Goal: Ask a question: Seek information or help from site administrators or community

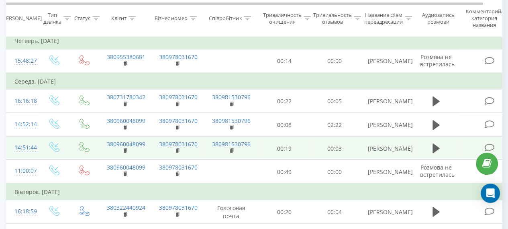
scroll to position [730, 0]
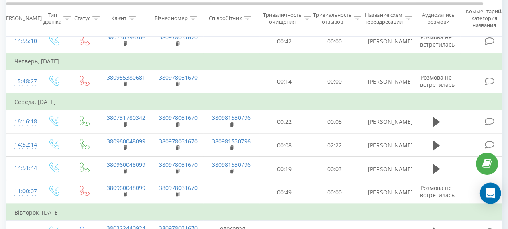
click at [490, 194] on icon "Открытый Интерком Мессенджер" at bounding box center [490, 193] width 9 height 10
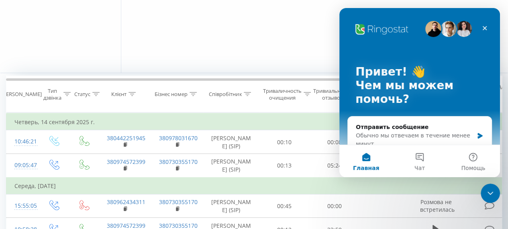
scroll to position [0, 0]
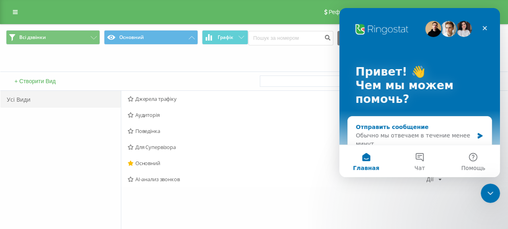
click at [361, 136] on font "Обычно мы отвечаем в течение менее минут" at bounding box center [413, 139] width 114 height 15
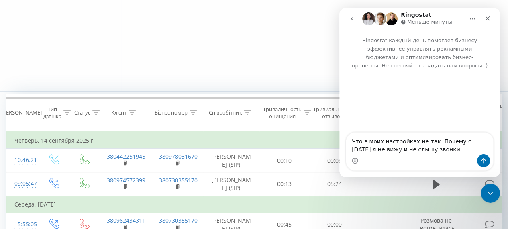
scroll to position [201, 0]
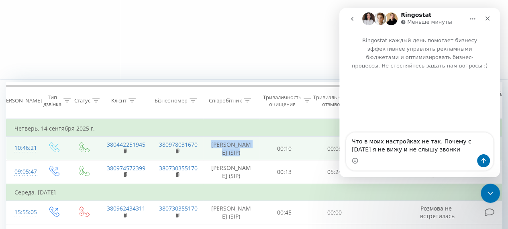
drag, startPoint x: 217, startPoint y: 145, endPoint x: 244, endPoint y: 158, distance: 30.6
click at [244, 158] on td "[PERSON_NAME] [PERSON_NAME] (SIP)" at bounding box center [231, 149] width 56 height 24
copy font "Потапчук Ольга (SIP"
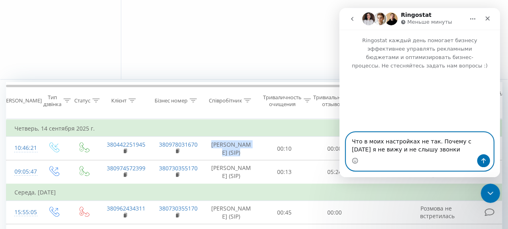
click at [436, 153] on textarea "Что в моих настройках не так. Почему с четверга я не вижу и не слышу звонки" at bounding box center [419, 144] width 147 height 22
paste textarea "Потапчук Ольга (SIP"
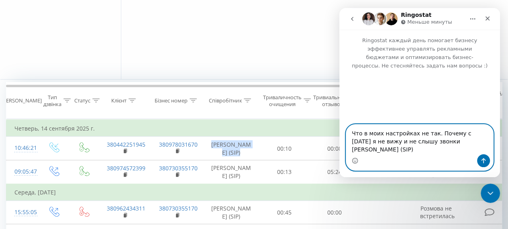
type textarea "Что в моих настройках не так. Почему с четверга я не вижу и не слышу звонки [PE…"
click at [485, 156] on button "Отправить сообщение…" at bounding box center [483, 160] width 13 height 13
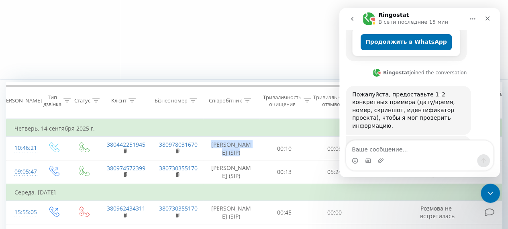
scroll to position [221, 0]
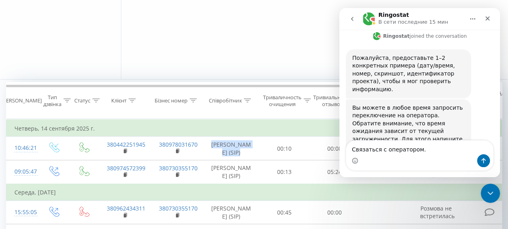
type textarea "Связаться с оператором."
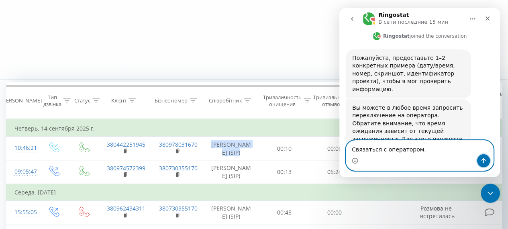
click at [486, 160] on icon "Отправить сообщение…" at bounding box center [483, 160] width 6 height 6
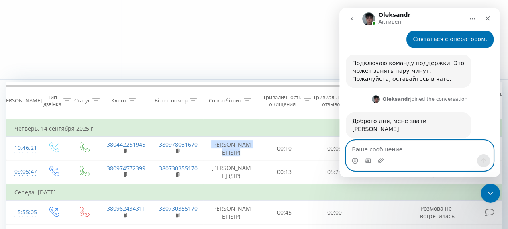
scroll to position [358, 0]
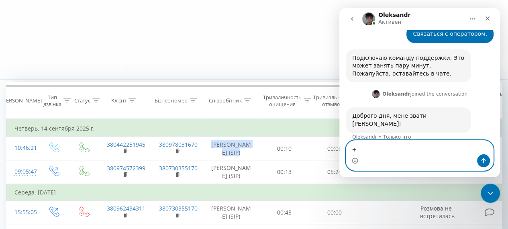
type textarea "+"
click at [488, 160] on button "Отправить сообщение…" at bounding box center [483, 160] width 13 height 13
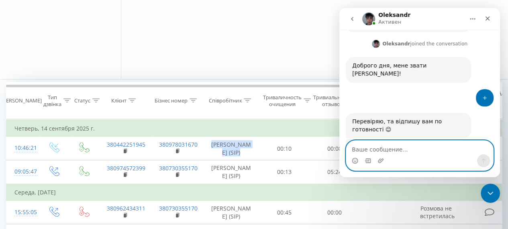
scroll to position [409, 0]
type textarea "На ноутбуке."
click at [484, 157] on icon "Отправить сообщение…" at bounding box center [483, 160] width 6 height 6
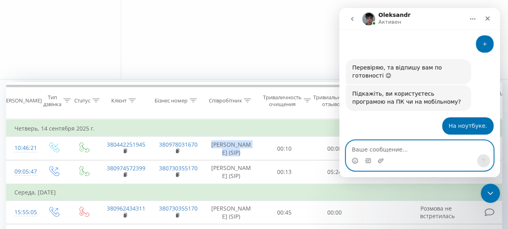
scroll to position [457, 0]
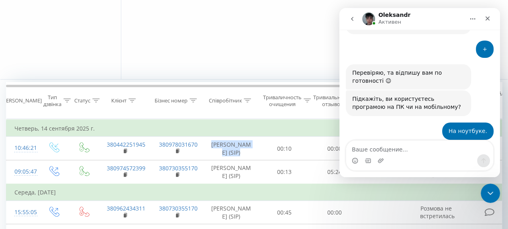
click at [368, 19] on img "Мессенджер Intercom" at bounding box center [368, 18] width 13 height 13
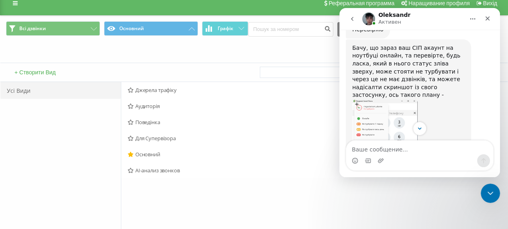
scroll to position [0, 0]
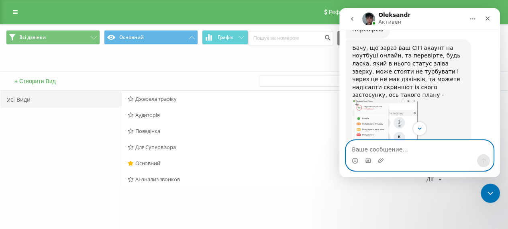
click at [359, 151] on textarea "Ваше сообщение..." at bounding box center [419, 148] width 147 height 14
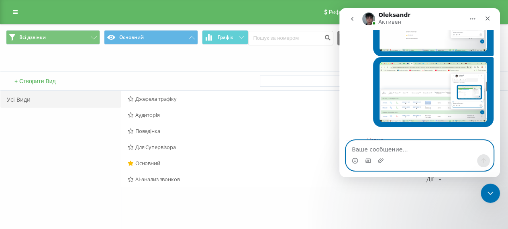
scroll to position [815, 0]
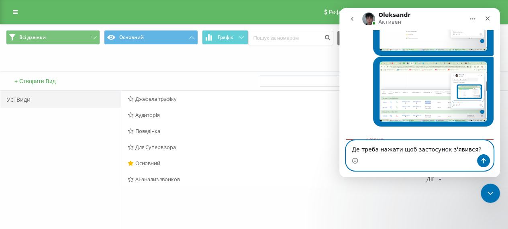
type textarea "Де треба нажати щоб застосунок з'явився?"
click at [485, 159] on icon "Отправить сообщение…" at bounding box center [483, 160] width 6 height 6
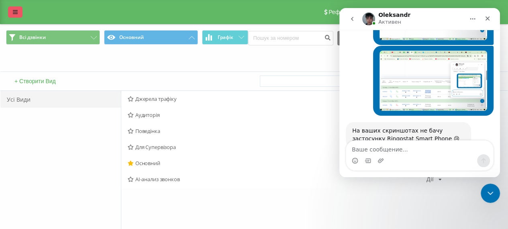
click at [18, 9] on link at bounding box center [15, 11] width 14 height 11
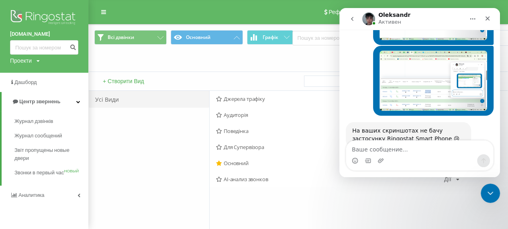
scroll to position [857, 0]
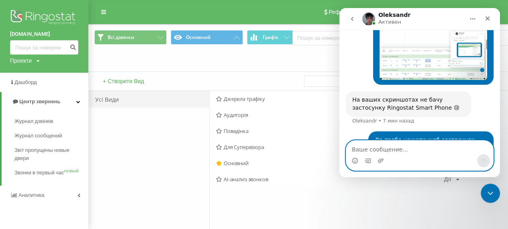
click at [360, 151] on textarea "Ваше сообщение..." at bounding box center [419, 148] width 147 height 14
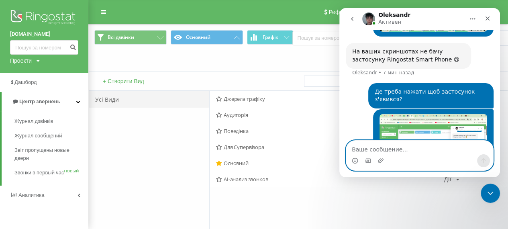
scroll to position [928, 0]
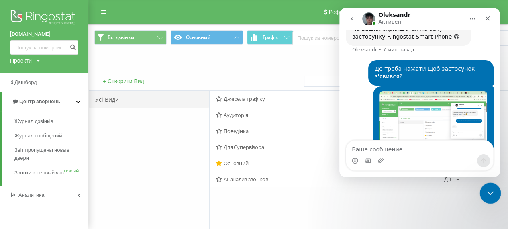
click at [486, 194] on icon "Закрыть работу сообщений Домофон" at bounding box center [489, 192] width 10 height 10
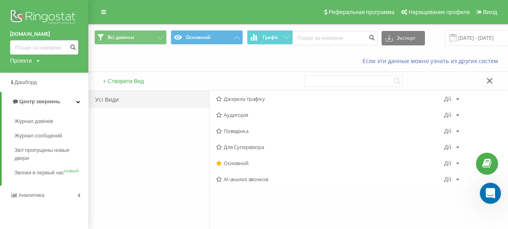
scroll to position [0, 0]
click at [495, 188] on div "Открыть службу сообщений Intercom" at bounding box center [489, 192] width 27 height 27
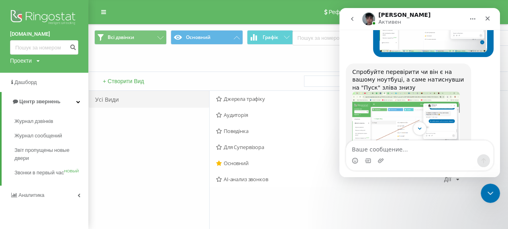
scroll to position [1032, 0]
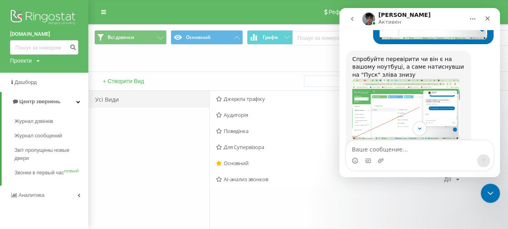
drag, startPoint x: 415, startPoint y: 99, endPoint x: 352, endPoint y: 100, distance: 62.7
click at [352, 100] on div "Спробуйте перевірити чи він є на вашому ноутбуці, а саме натиснувши на "Пуск" з…" at bounding box center [408, 175] width 125 height 249
copy div ""Ringostat Smart Phone""
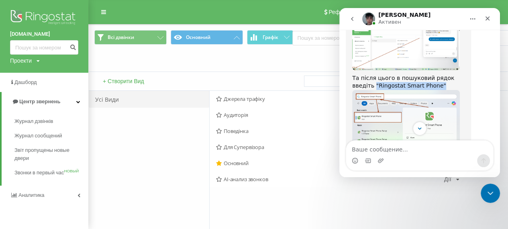
scroll to position [1113, 0]
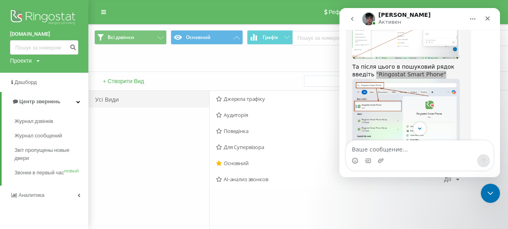
click at [194, 216] on div "Усі Види" at bounding box center [149, 185] width 121 height 189
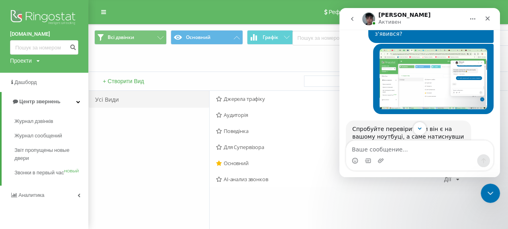
scroll to position [952, 0]
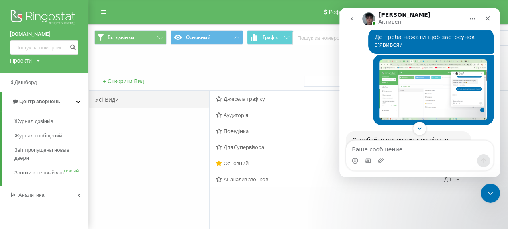
click at [413, 202] on div "Джерела трафіку Дії Редагувати Копіювати Видалити По замкованиям Поділитися Ауд…" at bounding box center [358, 185] width 298 height 189
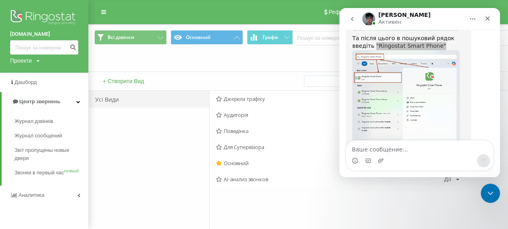
scroll to position [1153, 0]
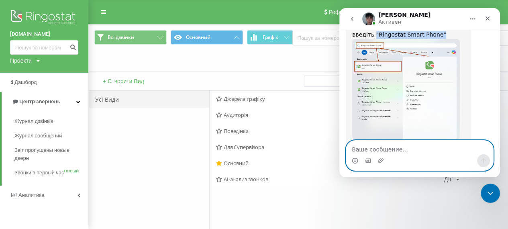
click at [361, 151] on textarea "Ваше сообщение..." at bounding box center [419, 148] width 147 height 14
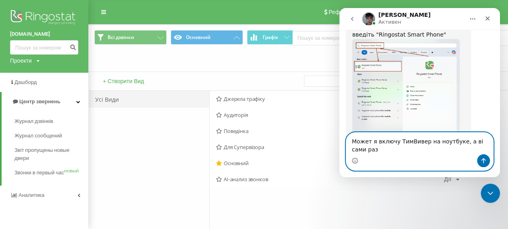
scroll to position [1161, 0]
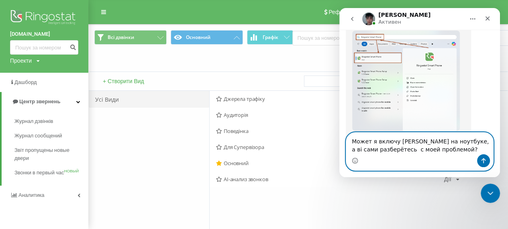
type textarea "Может я включу [PERSON_NAME] на ноутбуке, а ві сами разберётесь с моей проблемо…"
click at [482, 157] on button "Отправить сообщение…" at bounding box center [483, 160] width 13 height 13
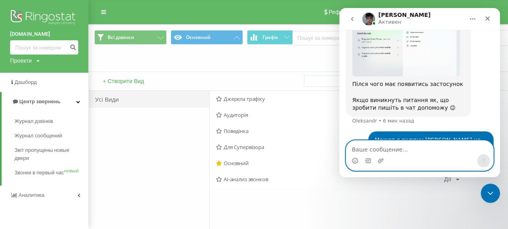
scroll to position [1224, 0]
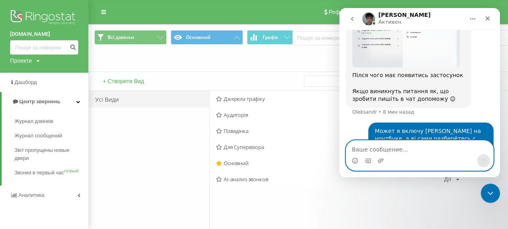
paste textarea "596 811 616"
paste textarea "u6sjvcmc"
type textarea "596 811 616 u6sjvcmc"
click at [483, 160] on icon "Отправить сообщение…" at bounding box center [483, 160] width 6 height 6
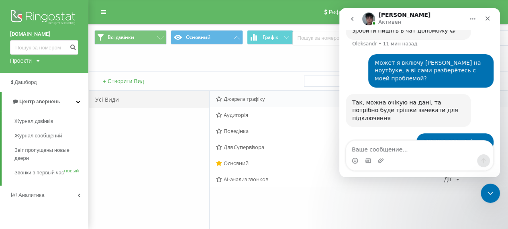
scroll to position [1291, 0]
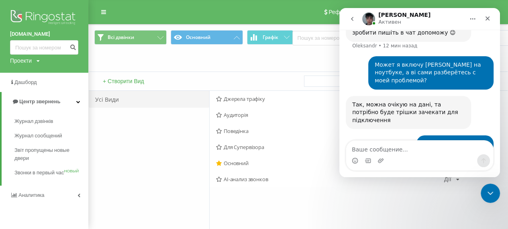
drag, startPoint x: 815, startPoint y: 8, endPoint x: 352, endPoint y: 9, distance: 463.6
click at [352, 9] on nav "Александр Активен" at bounding box center [419, 19] width 161 height 22
click at [490, 194] on icon "Закрыть службу сообщений Intercom" at bounding box center [489, 192] width 10 height 10
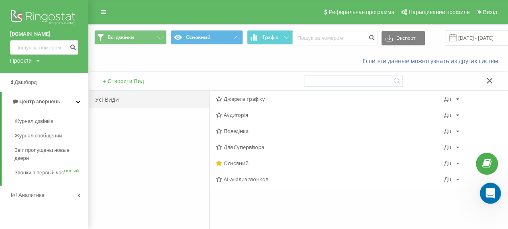
click at [491, 195] on icon "Открыть службу сообщений Intercom" at bounding box center [489, 192] width 13 height 13
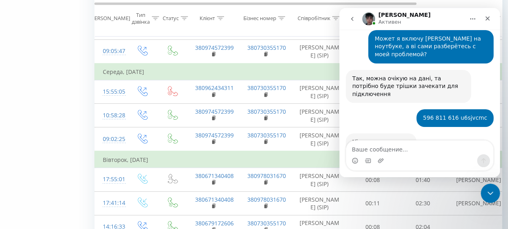
scroll to position [241, 0]
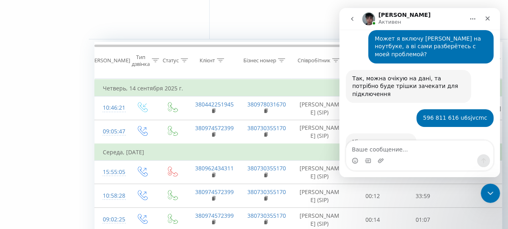
click at [383, 149] on textarea "Ваше сообщение..." at bounding box center [419, 148] width 147 height 14
type textarea "r"
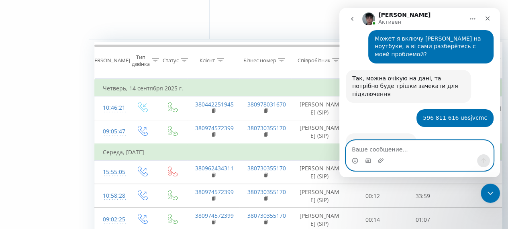
click at [360, 148] on textarea "Ваше сообщение..." at bounding box center [419, 148] width 147 height 14
type textarea "мне не нужно принимать. мне нужно видеть"
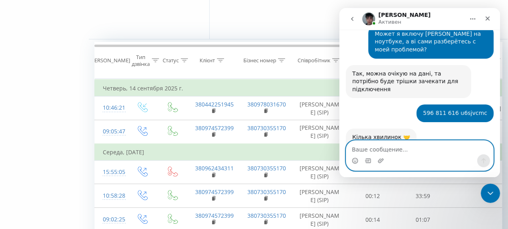
scroll to position [1341, 0]
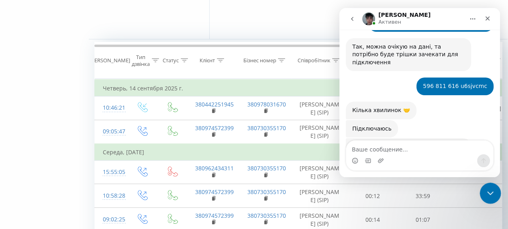
click at [491, 194] on icon "Закрыть службу сообщений Intercom" at bounding box center [489, 192] width 10 height 10
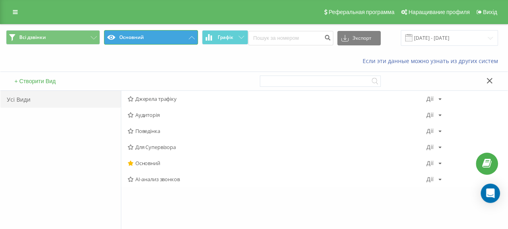
click at [191, 35] on button "Основний" at bounding box center [151, 37] width 94 height 14
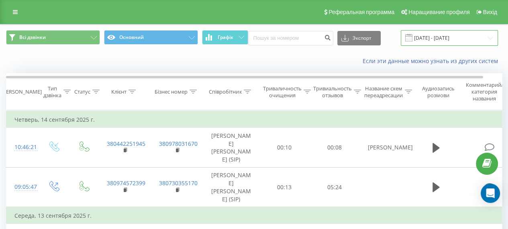
click at [446, 37] on input "[DATE] - [DATE]" at bounding box center [449, 38] width 97 height 16
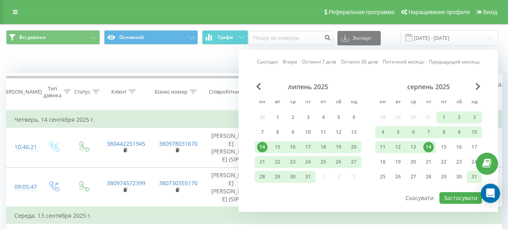
click at [475, 175] on font "31" at bounding box center [475, 176] width 6 height 7
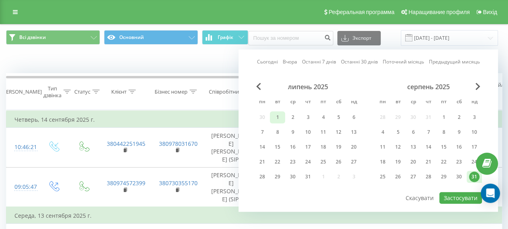
click at [276, 111] on div "1" at bounding box center [277, 117] width 15 height 12
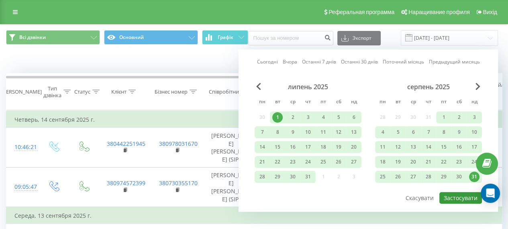
click at [458, 196] on font "Застосувати" at bounding box center [461, 198] width 34 height 8
type input "[DATE] - [DATE]"
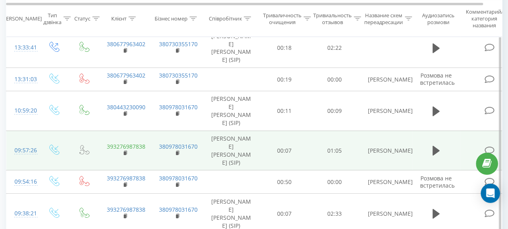
drag, startPoint x: 139, startPoint y: 103, endPoint x: 141, endPoint y: 119, distance: 15.4
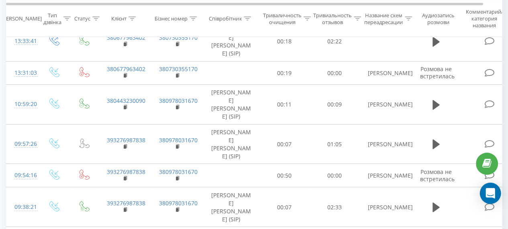
click at [484, 192] on div "Открытый Intercom Messenger" at bounding box center [490, 193] width 21 height 21
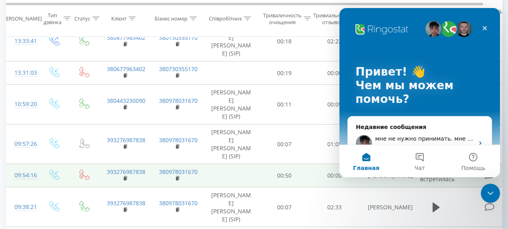
scroll to position [0, 0]
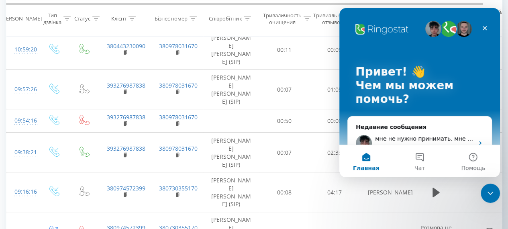
scroll to position [241, 0]
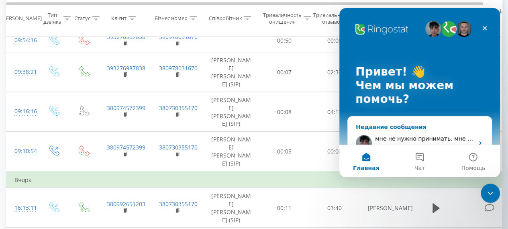
click at [454, 138] on font "мне не нужно принимать. мне видеть нужно" at bounding box center [442, 138] width 134 height 6
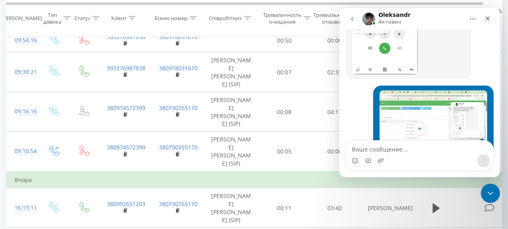
scroll to position [1372, 0]
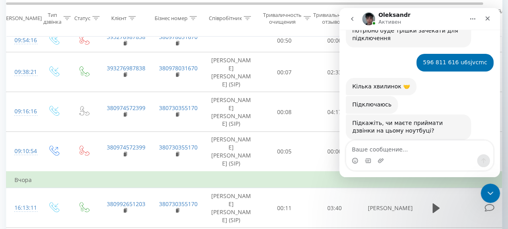
drag, startPoint x: 351, startPoint y: 107, endPoint x: 379, endPoint y: 114, distance: 28.5
click at [379, 178] on div "У вас стояв фільтр зверху зправа до 14 числа Oleksandr • Только что" at bounding box center [408, 190] width 125 height 25
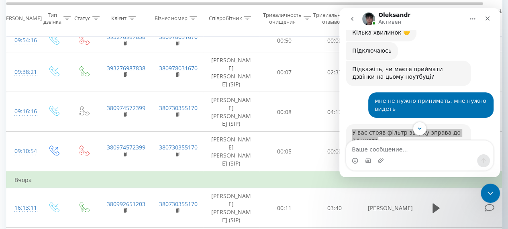
scroll to position [1433, 0]
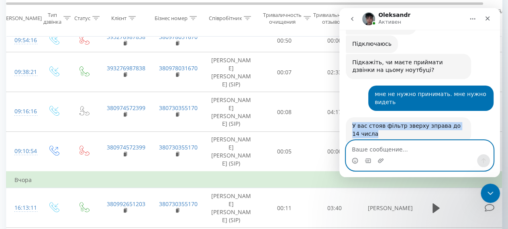
click at [380, 151] on textarea "Ваше сообщение..." at bounding box center [419, 148] width 147 height 14
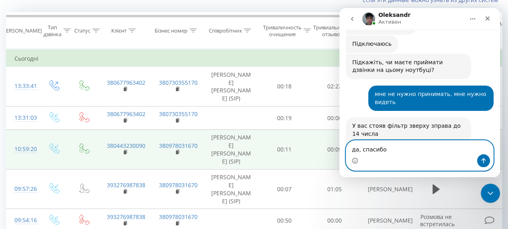
scroll to position [0, 0]
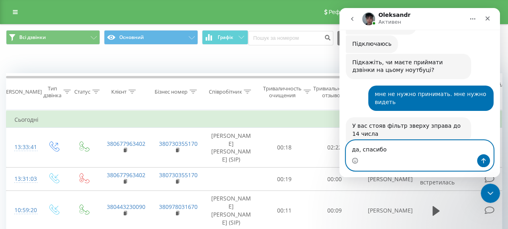
type textarea "да, спасибо"
click at [482, 159] on icon "Отправить сообщение…" at bounding box center [484, 160] width 4 height 5
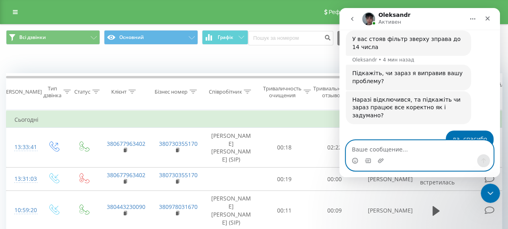
scroll to position [1489, 0]
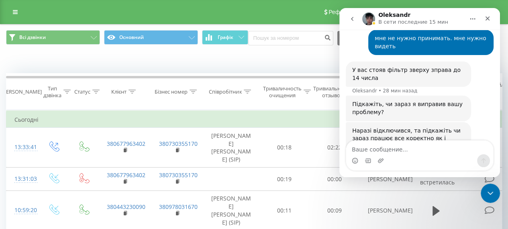
click at [473, 122] on div "Наразі відключився, та підкажіть чи зараз працює все коректно як і задумано? Ol…" at bounding box center [420, 142] width 148 height 40
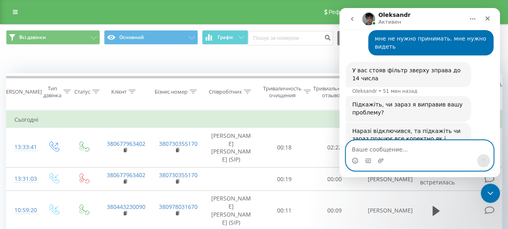
click at [360, 151] on textarea "Ваше сообщение..." at bounding box center [419, 148] width 147 height 14
type textarea "Дякую1"
click at [486, 161] on icon "Отправить сообщение…" at bounding box center [483, 160] width 6 height 6
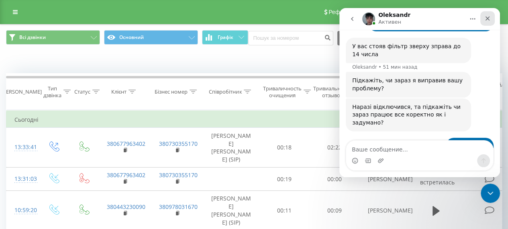
click at [490, 17] on icon "Закрыть" at bounding box center [487, 18] width 6 height 6
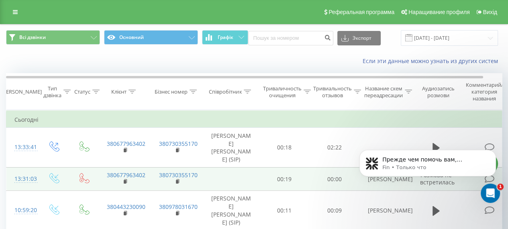
scroll to position [1776, 0]
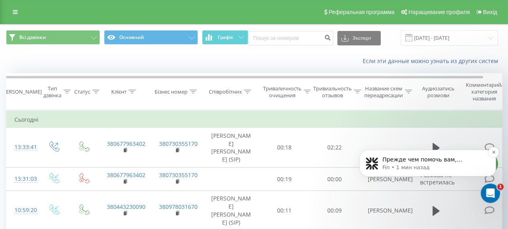
click at [407, 166] on p "Fin • 1 мин назад" at bounding box center [434, 167] width 104 height 7
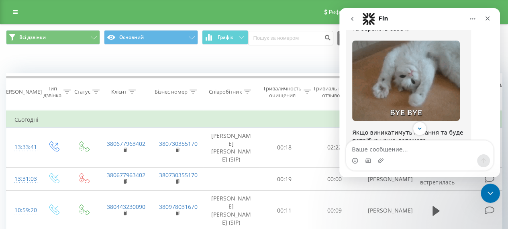
scroll to position [1757, 0]
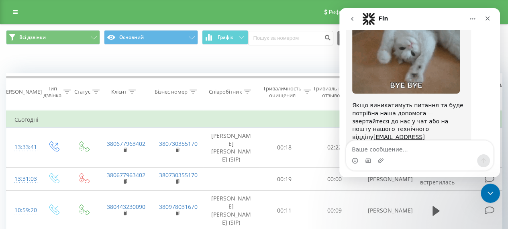
click at [418, 208] on span "Отлично" at bounding box center [421, 215] width 14 height 14
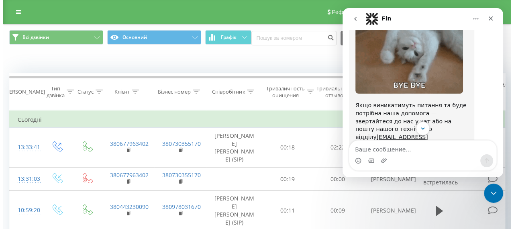
scroll to position [1779, 0]
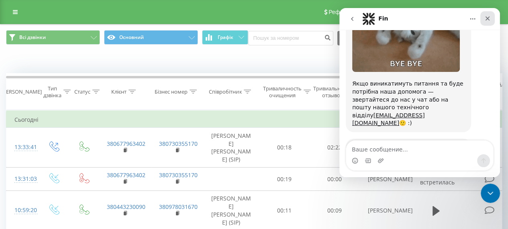
click at [487, 16] on icon "Закрыть" at bounding box center [487, 18] width 6 height 6
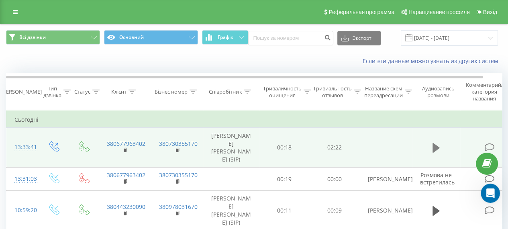
click at [434, 143] on icon at bounding box center [436, 148] width 7 height 10
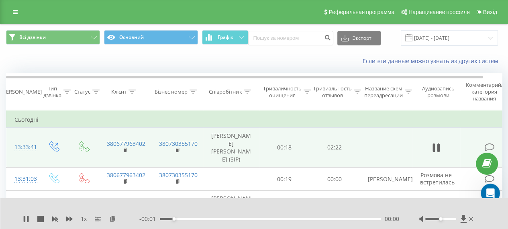
click at [455, 218] on div at bounding box center [440, 219] width 31 height 2
click at [457, 217] on div "Метка доступности" at bounding box center [456, 218] width 3 height 3
click at [458, 215] on div at bounding box center [447, 219] width 56 height 8
click at [458, 217] on div "Метка доступности" at bounding box center [456, 218] width 3 height 3
click at [355, 204] on div at bounding box center [249, 208] width 362 height 9
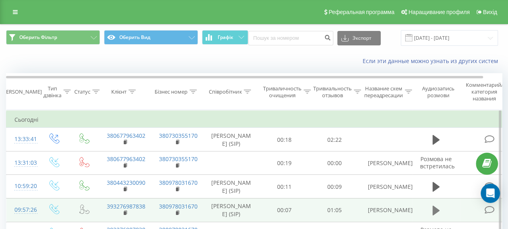
click at [433, 210] on icon at bounding box center [436, 211] width 7 height 10
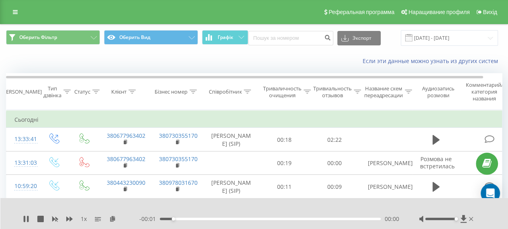
click at [456, 218] on div at bounding box center [440, 219] width 31 height 2
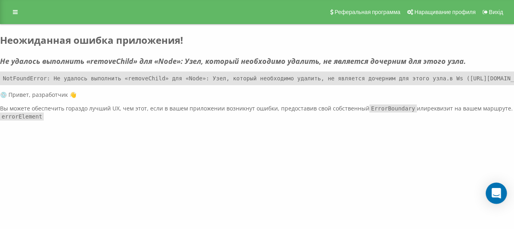
click at [497, 193] on icon "Открытый Intercom Messenger" at bounding box center [496, 193] width 9 height 10
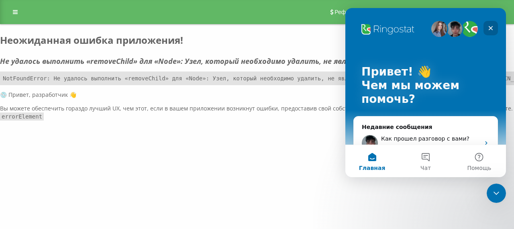
click at [488, 29] on icon "Закрыть" at bounding box center [491, 28] width 6 height 6
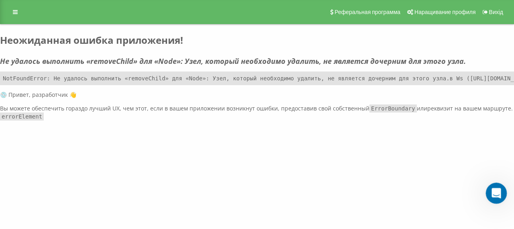
click at [496, 193] on icon "Открыть офис сообщений Домофон" at bounding box center [495, 192] width 13 height 13
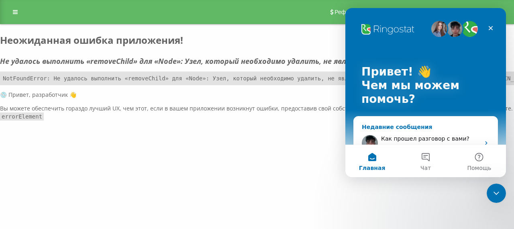
click at [393, 134] on div "Как прошел разговор с вами? Александр • 7 мин назад" at bounding box center [426, 143] width 144 height 30
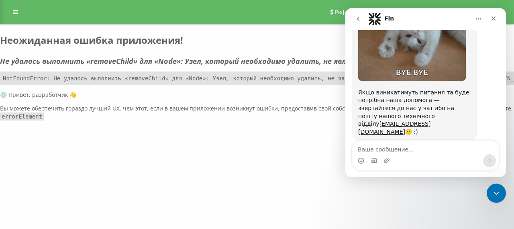
scroll to position [1766, 0]
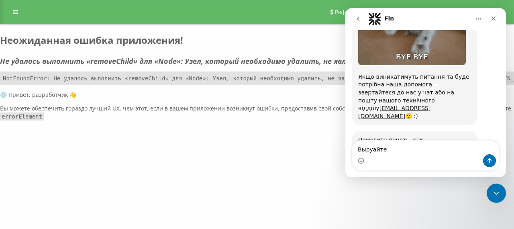
click at [372, 151] on textarea "Выруайте" at bounding box center [425, 148] width 147 height 14
click at [386, 149] on textarea "Выручайте" at bounding box center [425, 148] width 147 height 14
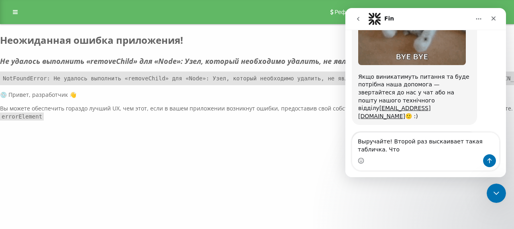
scroll to position [1774, 0]
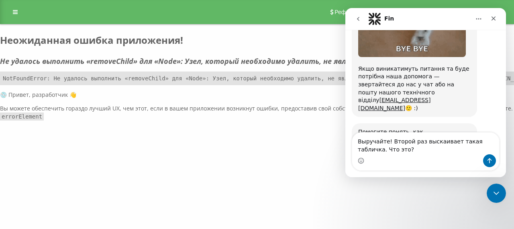
type textarea "Выручайте! Второй раз выскаивает такая табличка. Что это?"
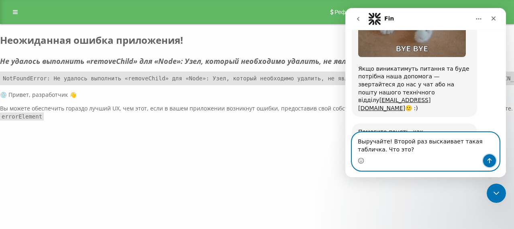
click at [486, 159] on icon "Отправить сообщение…" at bounding box center [489, 160] width 6 height 6
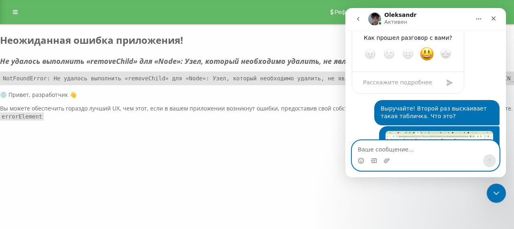
scroll to position [1901, 0]
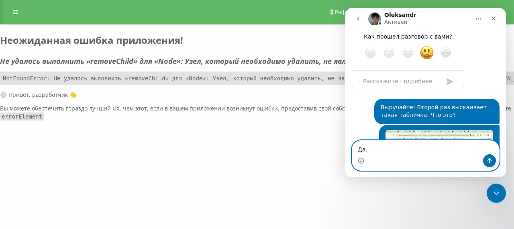
type textarea "Да."
click at [489, 158] on icon "Отправить сообщение…" at bounding box center [489, 160] width 6 height 6
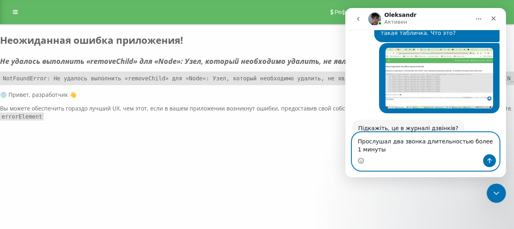
scroll to position [1991, 0]
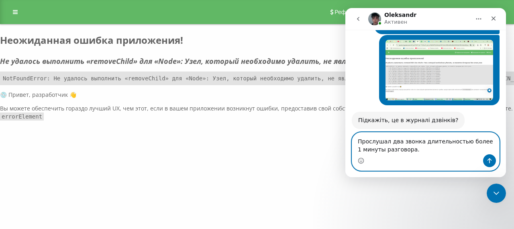
type textarea "Прослушал два звонка длительностью более 1 минуты разговора."
click at [490, 160] on icon "Отправить сообщение…" at bounding box center [489, 160] width 6 height 6
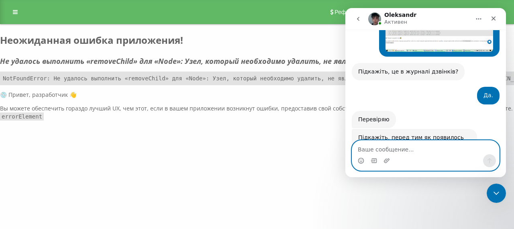
scroll to position [2038, 0]
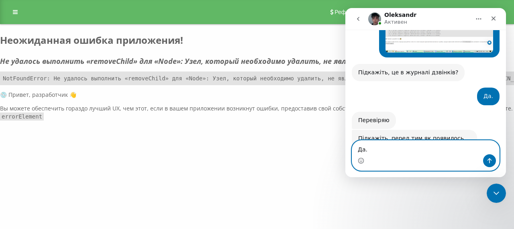
type textarea "Да."
click at [488, 160] on icon "Отправить сообщение…" at bounding box center [490, 160] width 4 height 5
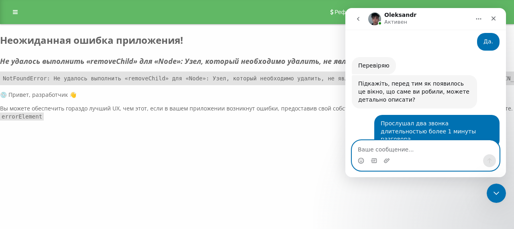
scroll to position [2102, 0]
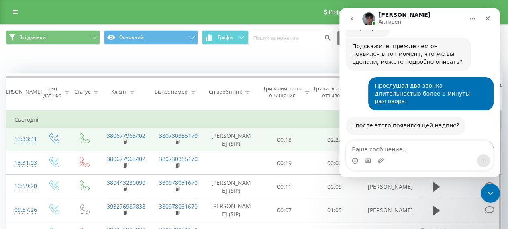
scroll to position [2149, 0]
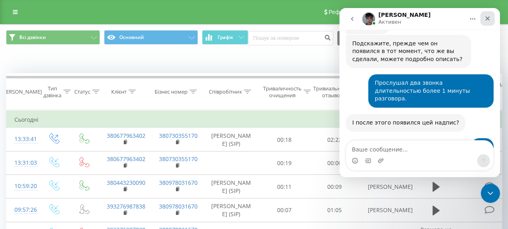
click at [488, 16] on icon "Закрыть" at bounding box center [487, 18] width 6 height 6
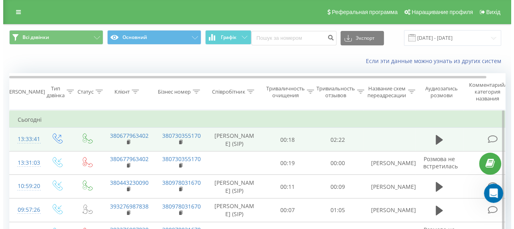
scroll to position [2149, 0]
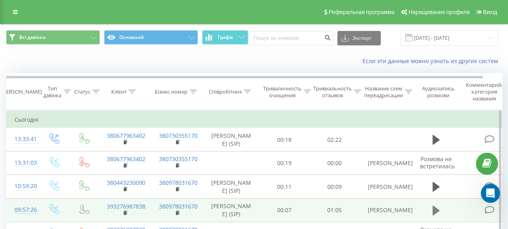
click at [435, 212] on icon at bounding box center [436, 211] width 7 height 10
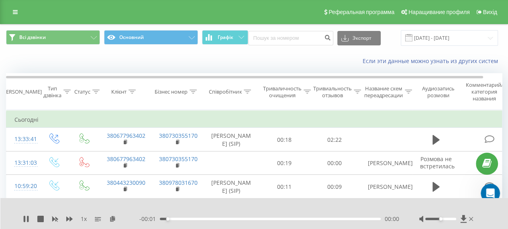
click at [454, 218] on div at bounding box center [440, 219] width 31 height 2
click at [378, 218] on div "00:11" at bounding box center [270, 219] width 221 height 2
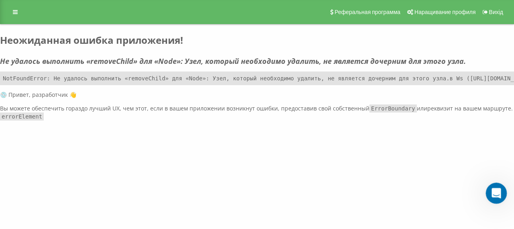
click at [491, 190] on icon "Открыть службу сообщений Intercom" at bounding box center [495, 192] width 13 height 13
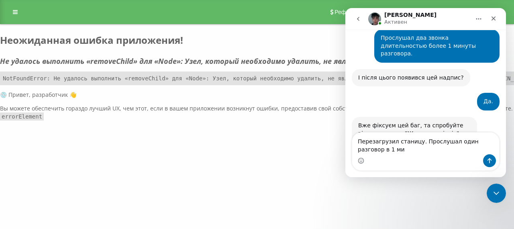
scroll to position [2187, 0]
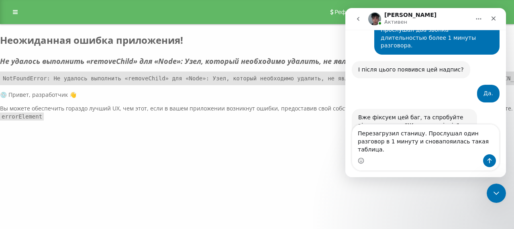
type textarea "Перезагрузил станицу. Прослушал один разговор в 1 минуту и сновапояилась такая …"
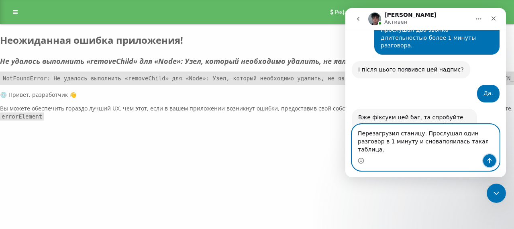
click at [490, 157] on icon "Отправить сообщение…" at bounding box center [489, 160] width 6 height 6
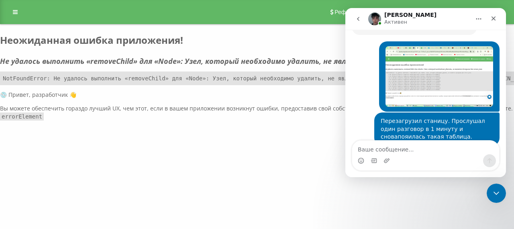
scroll to position [2336, 0]
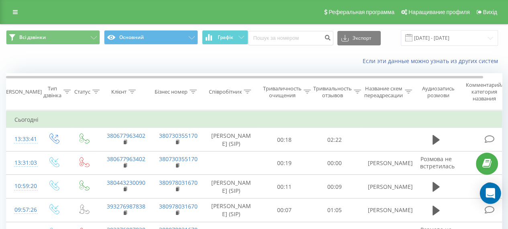
click at [493, 189] on icon "Открытый Intercom Messenger" at bounding box center [490, 193] width 9 height 10
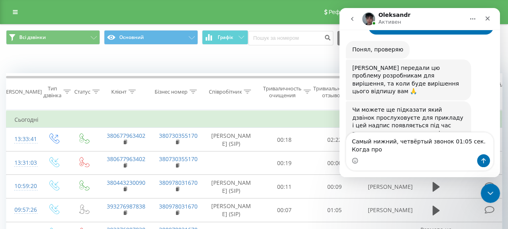
scroll to position [2421, 0]
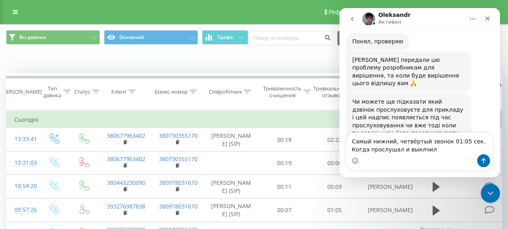
click at [399, 151] on textarea "Самый нижний, четвёртый звонок 01:05 сек. Когда прослушал и выклчил" at bounding box center [419, 144] width 147 height 22
click at [414, 150] on textarea "Самый нижний, четвёртый звонок 01:05 сек. Когда прослушал и выключил" at bounding box center [419, 144] width 147 height 22
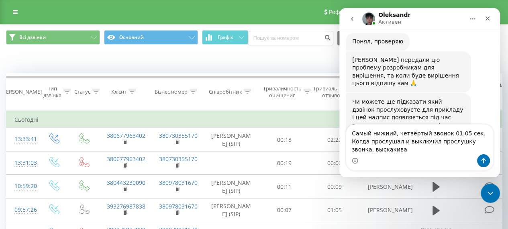
scroll to position [2429, 0]
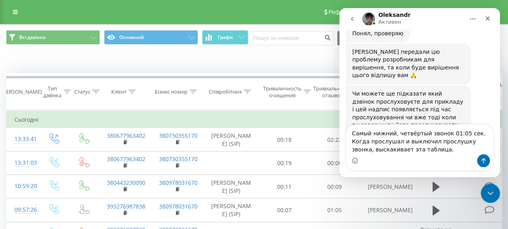
type textarea "Самый нижний, четвёртый звонок 01:05 сек. Когда прослушал и выключил прослушку …"
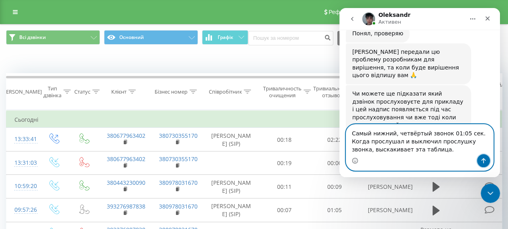
click at [481, 163] on icon "Отправить сообщение…" at bounding box center [483, 160] width 6 height 6
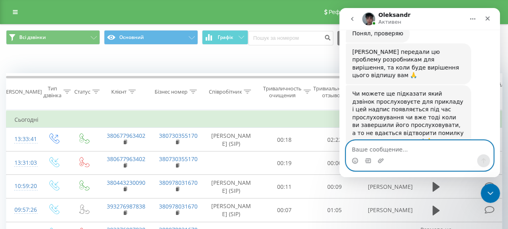
scroll to position [2455, 0]
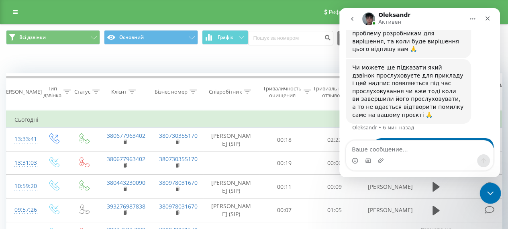
click at [492, 188] on icon "Закрыть службу сообщений Intercom" at bounding box center [489, 192] width 10 height 10
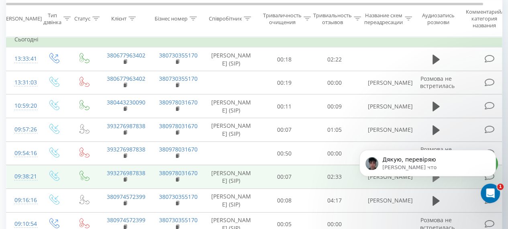
scroll to position [0, 0]
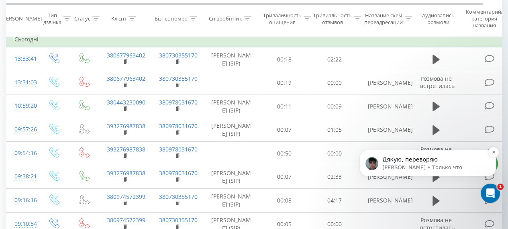
click at [430, 176] on div "Дякую, переворяю Александр • Только что" at bounding box center [428, 163] width 137 height 27
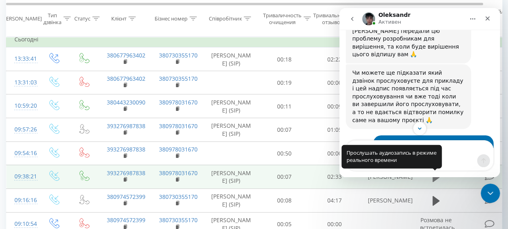
scroll to position [2492, 0]
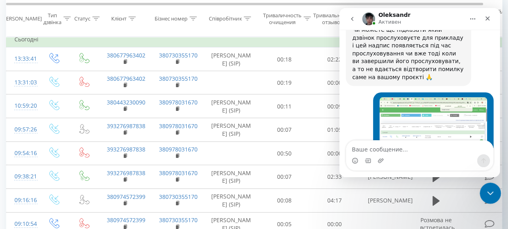
click at [490, 192] on icon "Закрыть службу сообщений Intercom" at bounding box center [489, 192] width 10 height 10
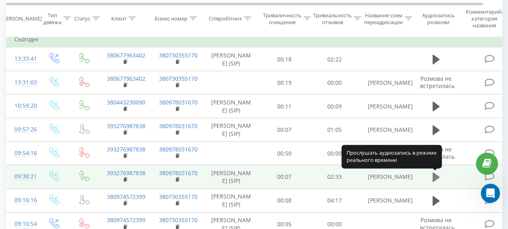
click at [435, 174] on icon at bounding box center [436, 177] width 7 height 11
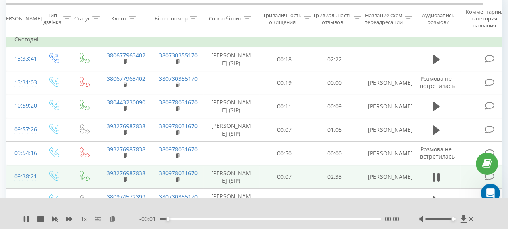
click at [454, 218] on div at bounding box center [440, 219] width 31 height 2
click at [456, 218] on div at bounding box center [440, 219] width 31 height 2
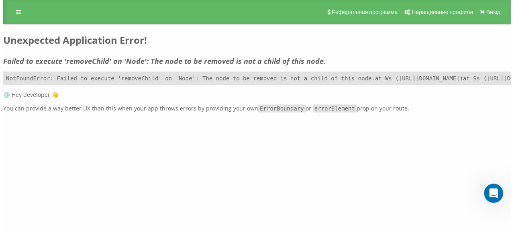
scroll to position [0, 0]
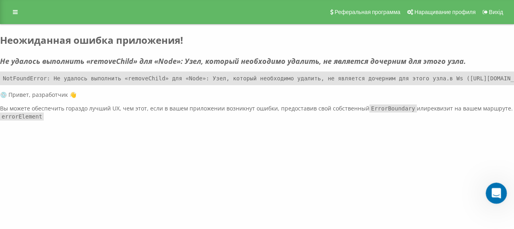
click at [494, 189] on icon "Открыть службу сообщений Intercom" at bounding box center [495, 192] width 13 height 13
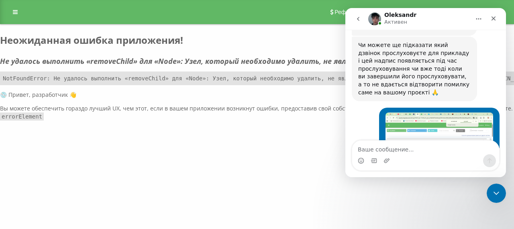
scroll to position [2479, 0]
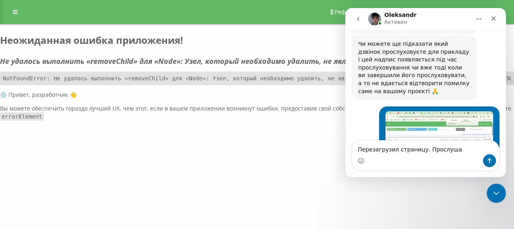
type textarea "Перезагрузил страницу. Прослушал"
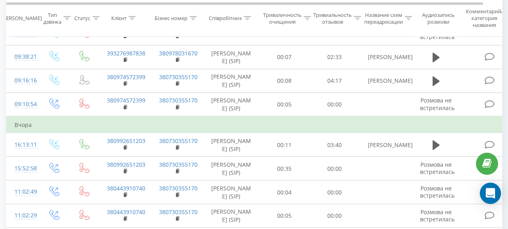
click at [492, 192] on icon "Открытый Intercom Messenger" at bounding box center [490, 193] width 9 height 10
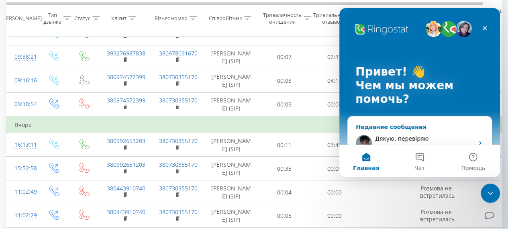
click at [382, 139] on span "Дякую, перевіряю" at bounding box center [401, 138] width 53 height 6
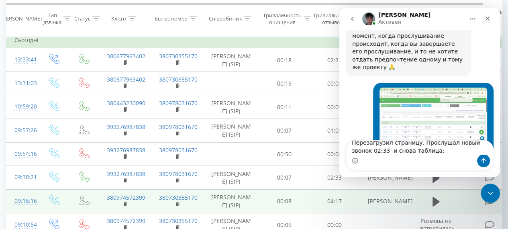
scroll to position [2602, 0]
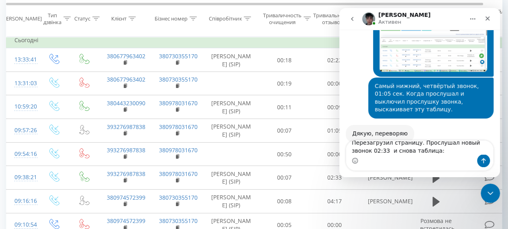
type textarea "Перезагрузил страницу. Прослушал новый звонок 02:33 и снова таблица:"
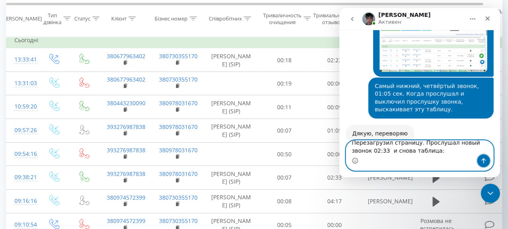
click at [479, 162] on button "Отправить сообщение…" at bounding box center [483, 160] width 13 height 13
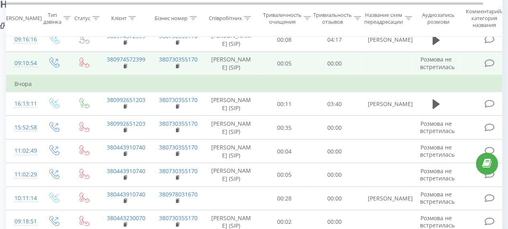
scroll to position [0, 0]
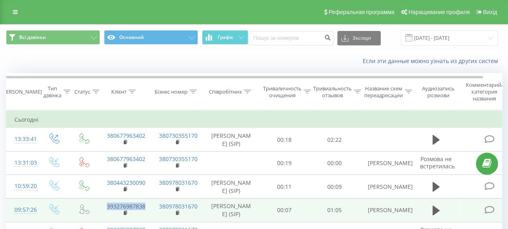
drag, startPoint x: 103, startPoint y: 206, endPoint x: 144, endPoint y: 207, distance: 41.0
click at [144, 207] on td "393276987838" at bounding box center [125, 210] width 52 height 24
copy font "393276987838"
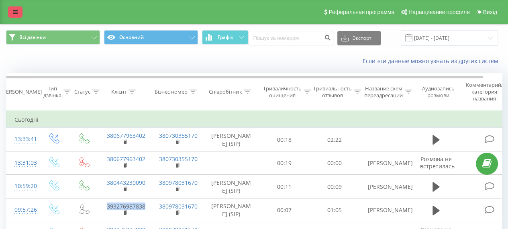
click at [15, 12] on icon at bounding box center [15, 12] width 5 height 6
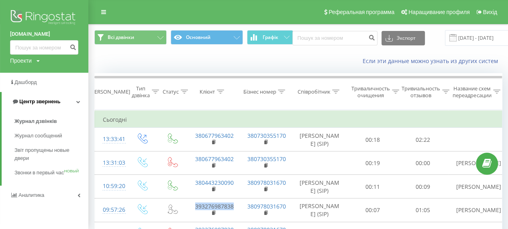
click at [51, 100] on font "Центр звернень" at bounding box center [39, 101] width 41 height 6
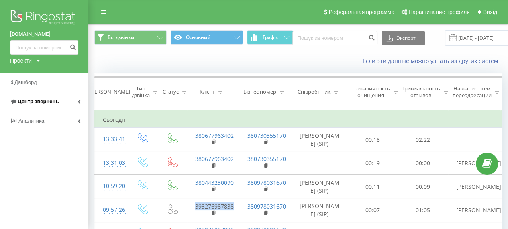
click at [43, 101] on font "Центр звернень" at bounding box center [38, 101] width 41 height 6
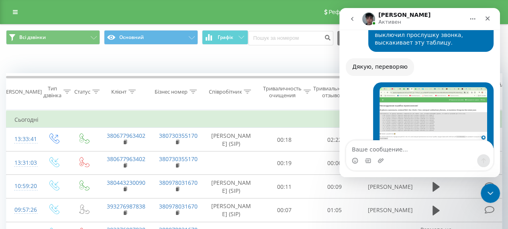
scroll to position [1891, 0]
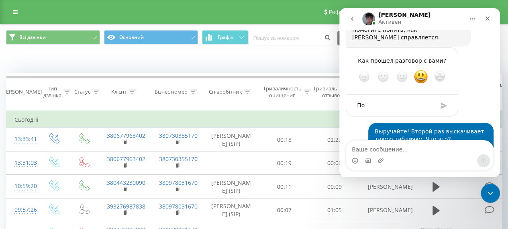
type textarea "По"
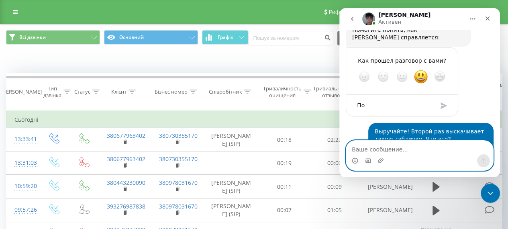
click at [361, 149] on textarea "Ваше сообщение..." at bounding box center [419, 148] width 147 height 14
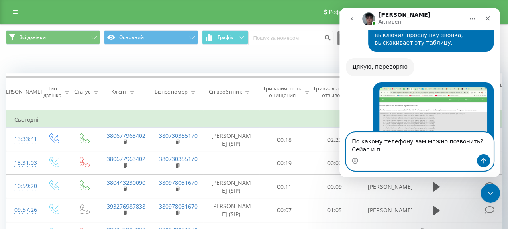
scroll to position [2676, 0]
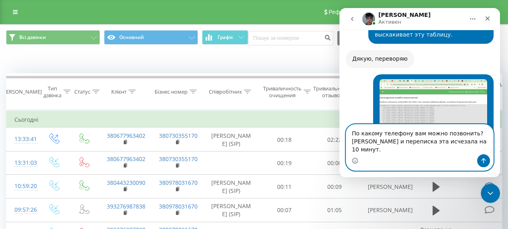
type textarea "По какому телефону вам можно позвонить? [PERSON_NAME] и переписка эта исчезала …"
click at [486, 160] on icon "Отправить сообщение…" at bounding box center [484, 160] width 4 height 5
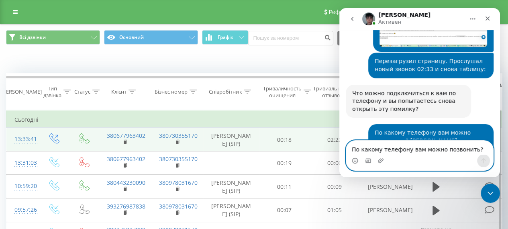
scroll to position [2787, 0]
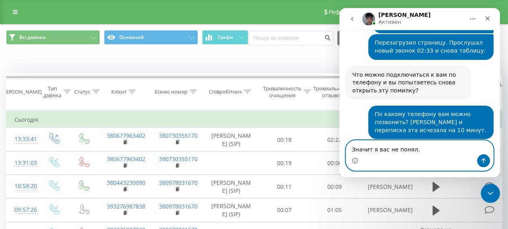
type textarea "Значит я вас не понял."
click at [482, 159] on icon "Отправить сообщение…" at bounding box center [483, 160] width 6 height 6
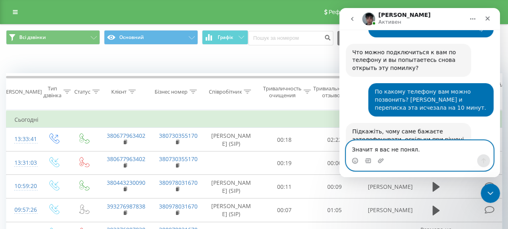
scroll to position [2811, 0]
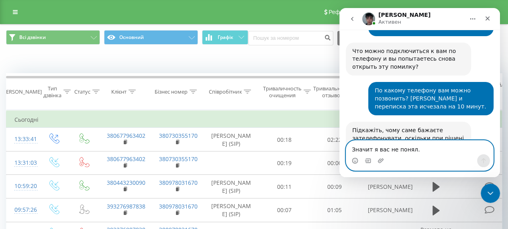
click at [358, 151] on textarea "Значит я вас не понял." at bounding box center [419, 148] width 147 height 14
click at [363, 151] on textarea "могудать" at bounding box center [419, 148] width 147 height 14
click at [392, 149] on textarea "могу дать" at bounding box center [419, 148] width 147 height 14
click at [482, 155] on button "Отправить сообщение…" at bounding box center [483, 160] width 13 height 13
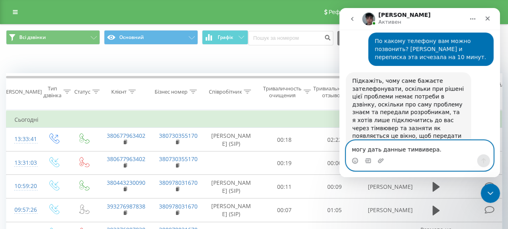
scroll to position [2853, 0]
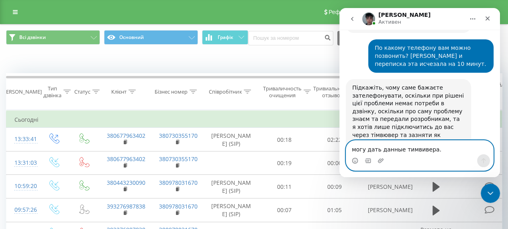
paste textarea "596 811 616"
click at [484, 161] on icon "Отправить сообщение…" at bounding box center [483, 160] width 6 height 6
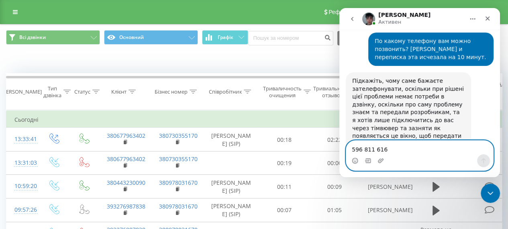
scroll to position [2877, 0]
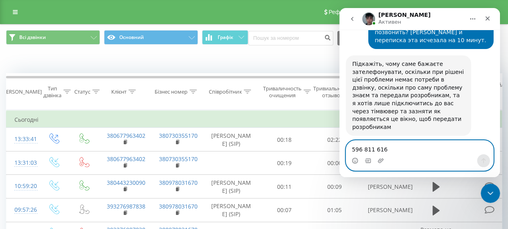
click at [356, 149] on textarea "596 811 616" at bounding box center [419, 148] width 147 height 14
paste textarea "wt4aefsc"
type textarea "wt4aefsc"
click at [480, 158] on button "Отправить сообщение…" at bounding box center [483, 160] width 13 height 13
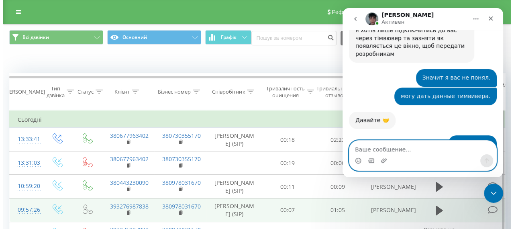
scroll to position [2945, 0]
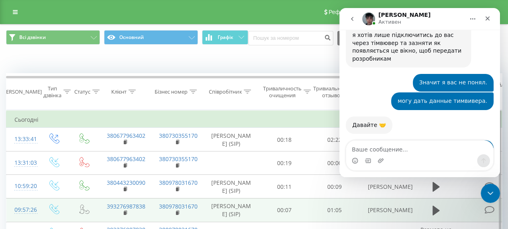
click at [361, 203] on td "[PERSON_NAME]" at bounding box center [386, 210] width 52 height 24
click at [437, 210] on icon at bounding box center [436, 211] width 7 height 10
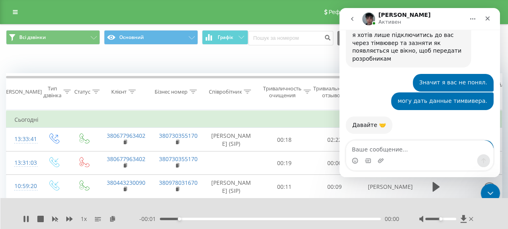
click at [372, 218] on div "00:05" at bounding box center [270, 219] width 221 height 2
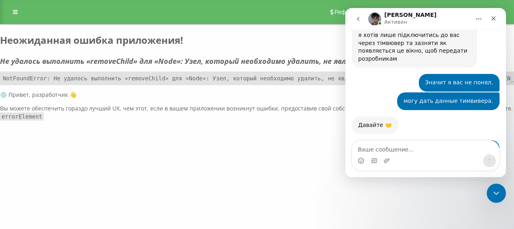
click at [298, 25] on div "Реферальная программа Наращивание профиля Вихід Неожиданная ошибка приложения! …" at bounding box center [257, 60] width 514 height 121
click at [496, 186] on div "Закрыть работу сообщений Домофон" at bounding box center [495, 191] width 19 height 19
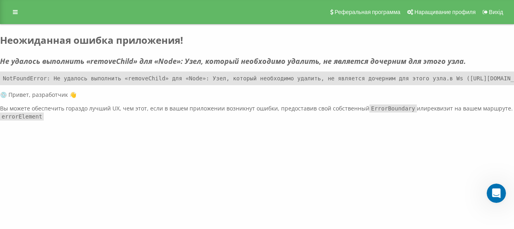
click at [488, 40] on h2 "Неожиданная ошибка приложения!" at bounding box center [257, 40] width 514 height 12
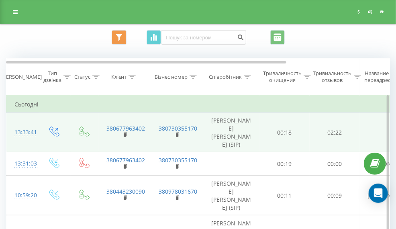
click at [260, 147] on td "00:18" at bounding box center [285, 132] width 50 height 40
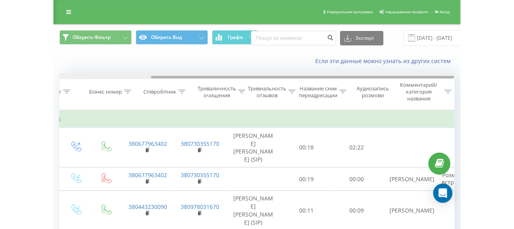
scroll to position [0, 119]
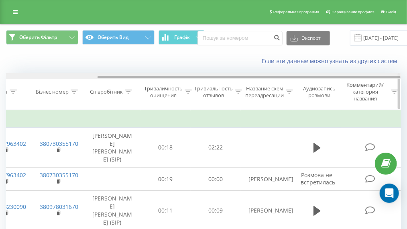
drag, startPoint x: 283, startPoint y: 77, endPoint x: 389, endPoint y: 76, distance: 106.1
click at [389, 76] on div at bounding box center [249, 77] width 303 height 2
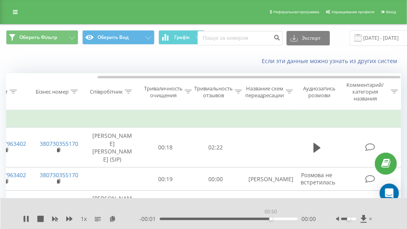
click at [270, 218] on div "00:50" at bounding box center [229, 219] width 138 height 2
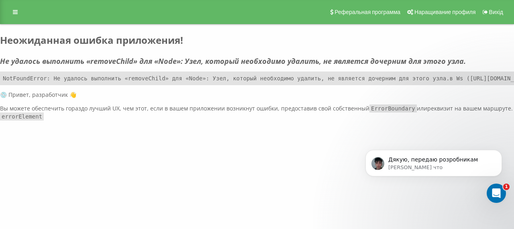
scroll to position [0, 0]
click at [396, 169] on font "[PERSON_NAME] • Только что" at bounding box center [428, 167] width 80 height 6
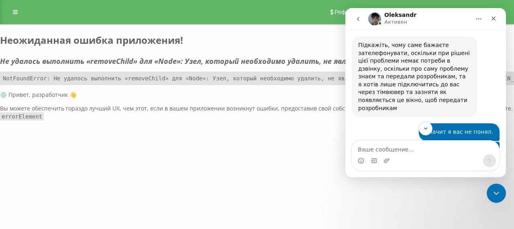
scroll to position [2930, 0]
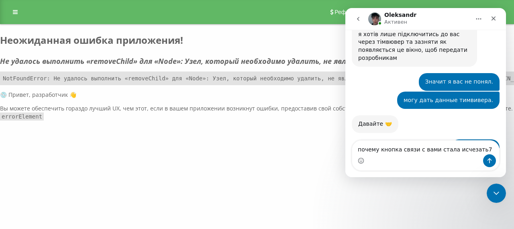
type textarea "почему кнопка связи с вами стала исчезать7"
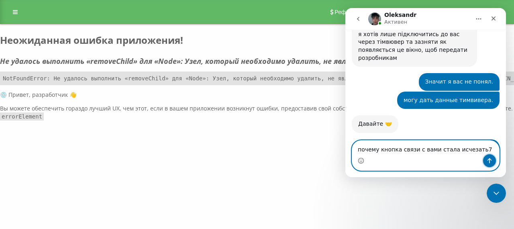
click at [396, 158] on button "Отправить сообщение…" at bounding box center [489, 160] width 13 height 13
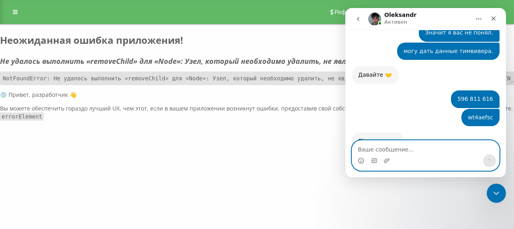
scroll to position [2996, 0]
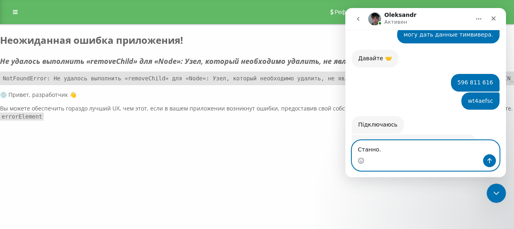
click at [364, 151] on textarea "Станно." at bounding box center [425, 148] width 147 height 14
click at [396, 149] on textarea "Странно." at bounding box center [425, 148] width 147 height 14
type textarea "Странно."
click at [396, 157] on button "Отправить сообщение…" at bounding box center [489, 160] width 13 height 13
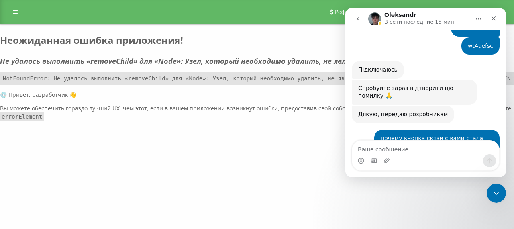
scroll to position [3052, 0]
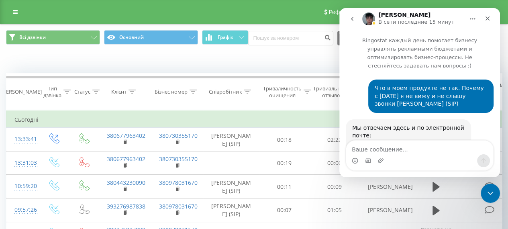
scroll to position [3099, 0]
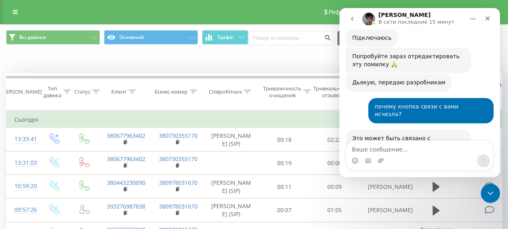
click at [490, 190] on icon "Закрыть работу сообщений Домофон" at bounding box center [491, 193] width 10 height 10
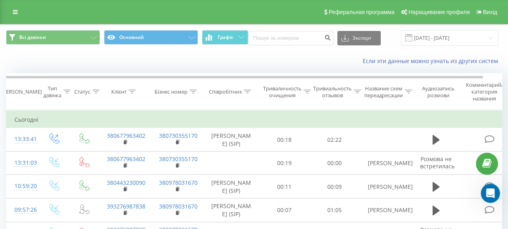
scroll to position [3099, 0]
